Goal: Transaction & Acquisition: Download file/media

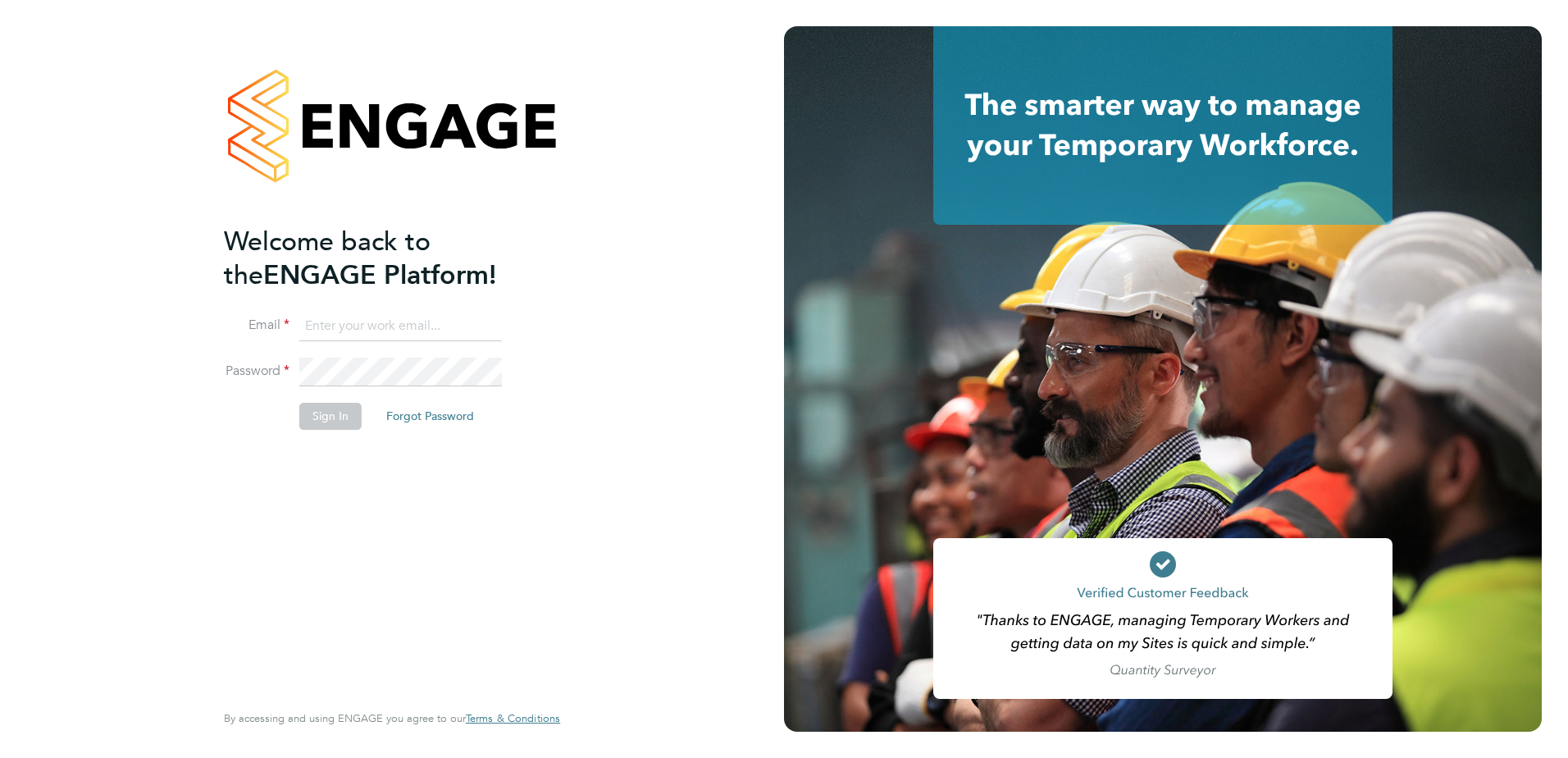
click at [355, 327] on input at bounding box center [400, 326] width 202 height 29
type input "[PERSON_NAME][EMAIL_ADDRESS][DOMAIN_NAME]"
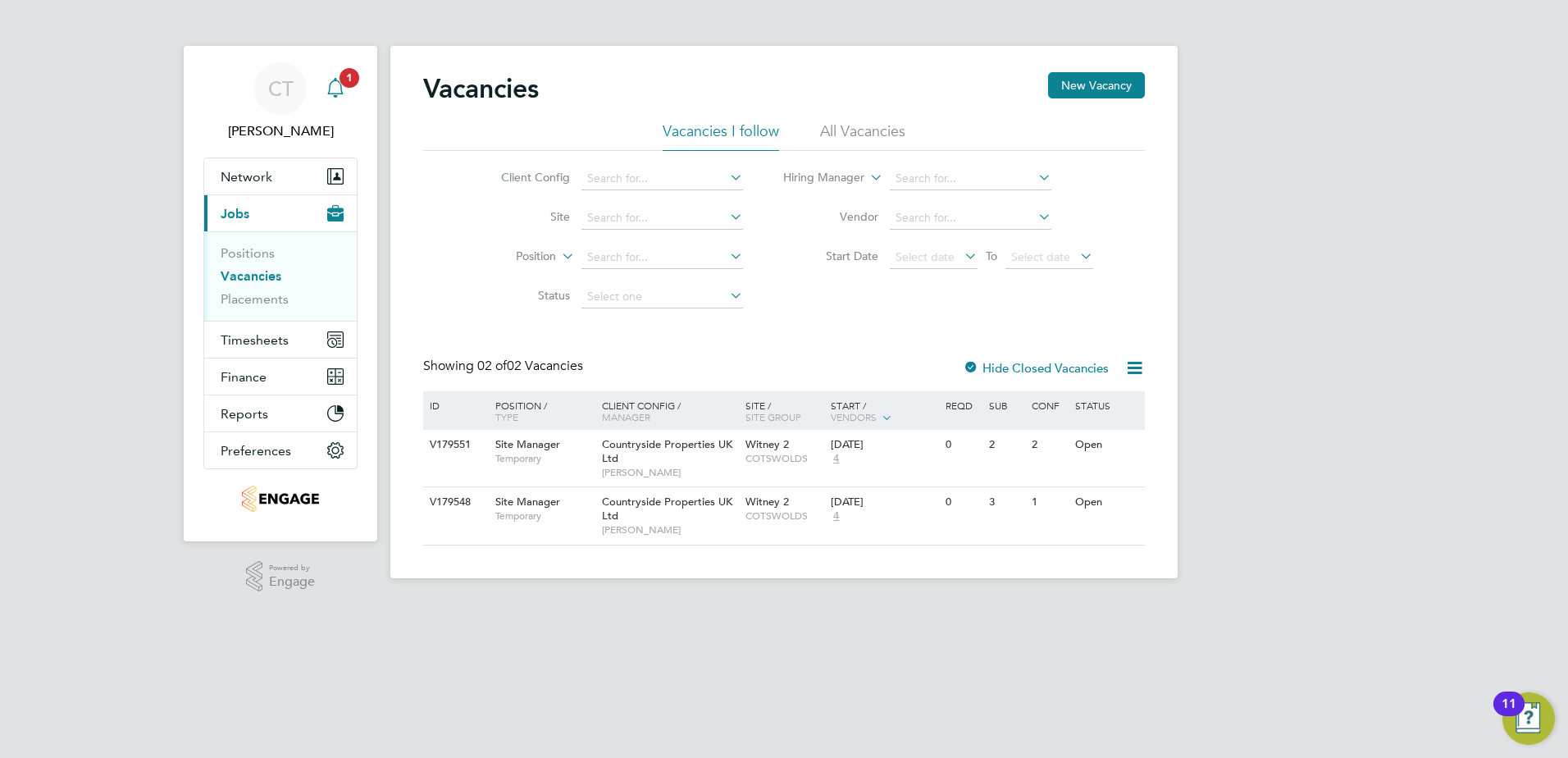
click at [351, 87] on span "1" at bounding box center [349, 78] width 20 height 20
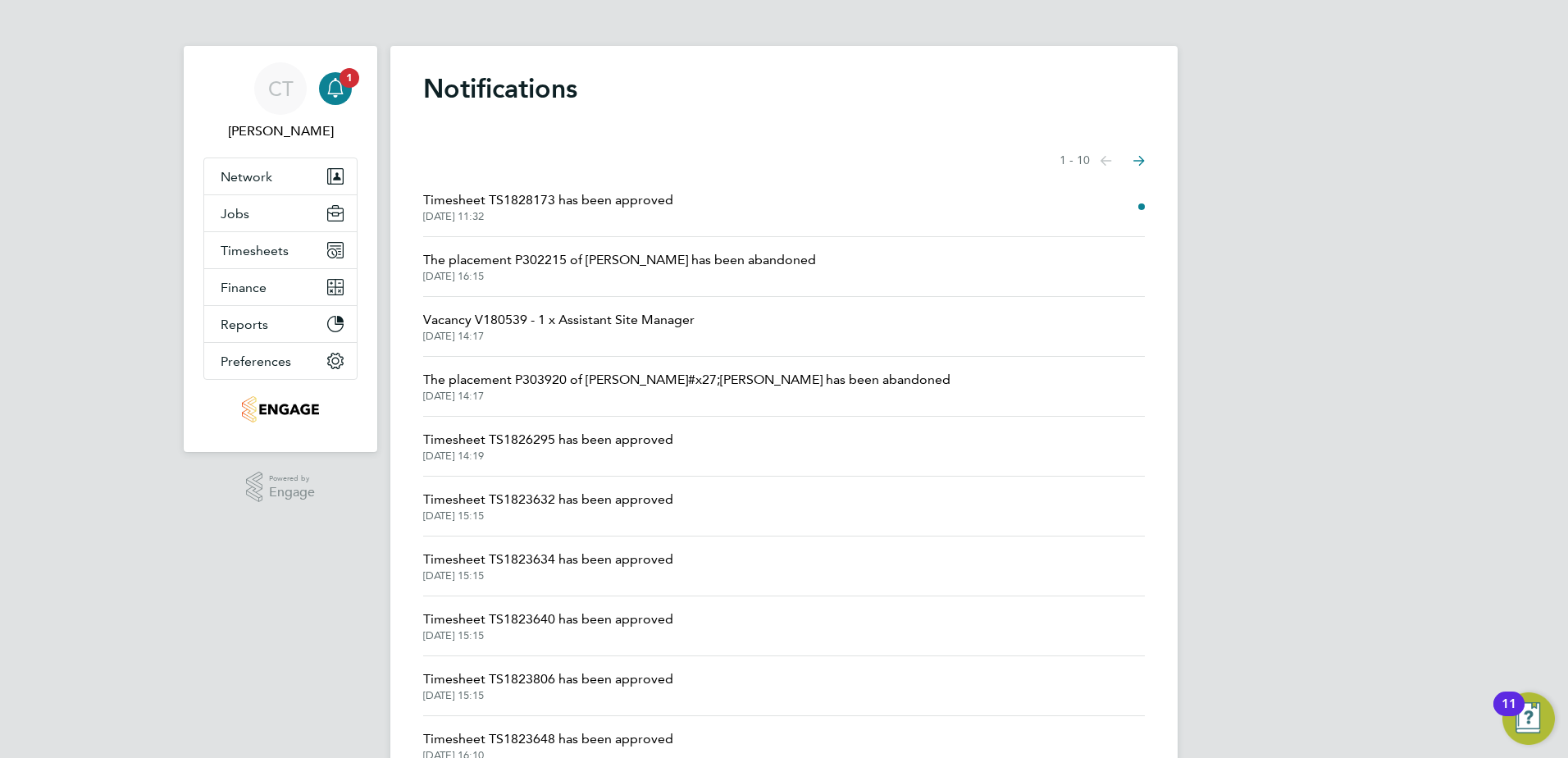
click at [600, 201] on span "Timesheet TS1828173 has been approved" at bounding box center [547, 200] width 250 height 20
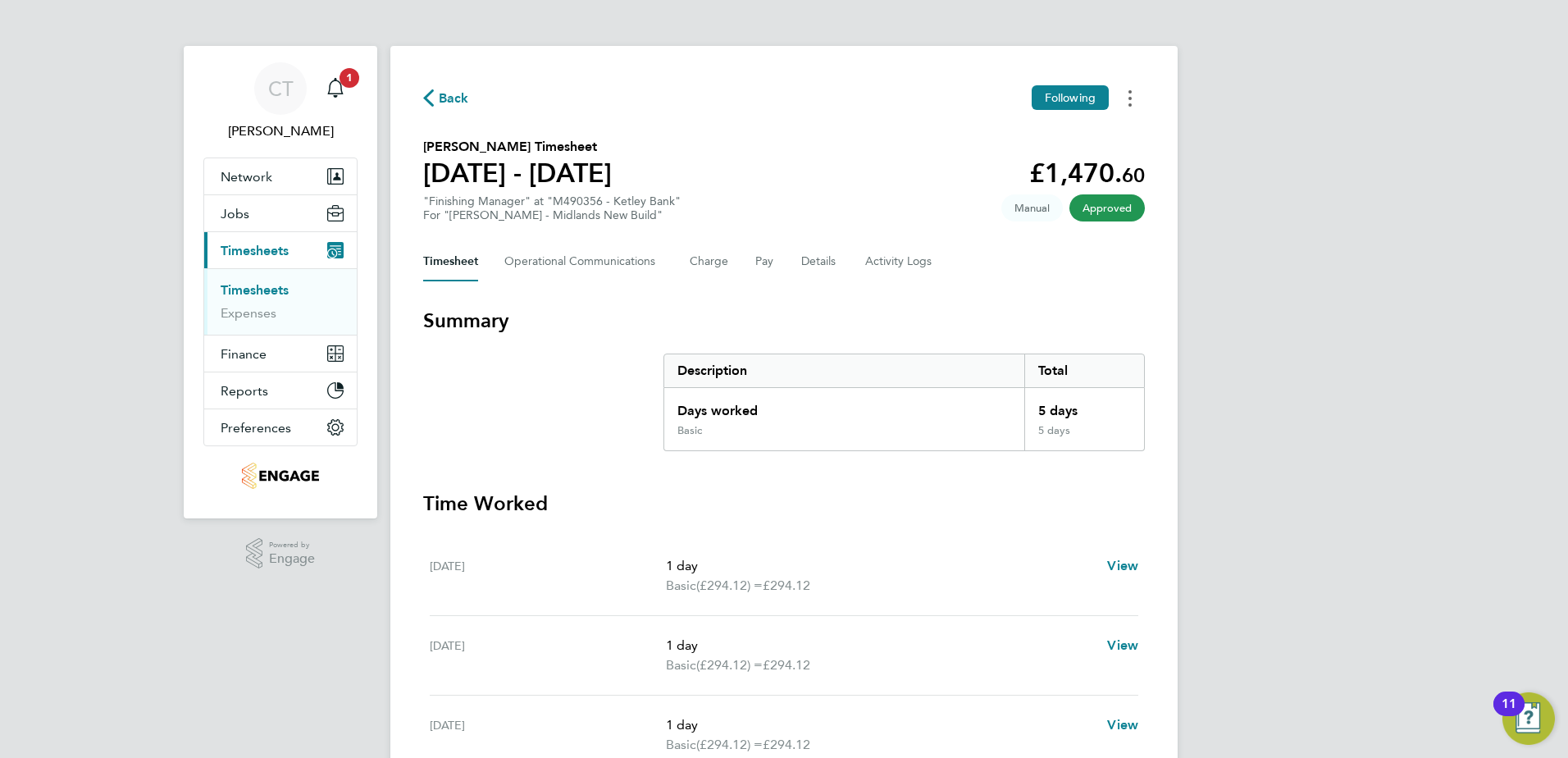
click at [1125, 105] on button "Timesheets Menu" at bounding box center [1130, 98] width 29 height 25
click at [1106, 129] on link "Download timesheet" at bounding box center [1046, 135] width 197 height 33
